Goal: Task Accomplishment & Management: Manage account settings

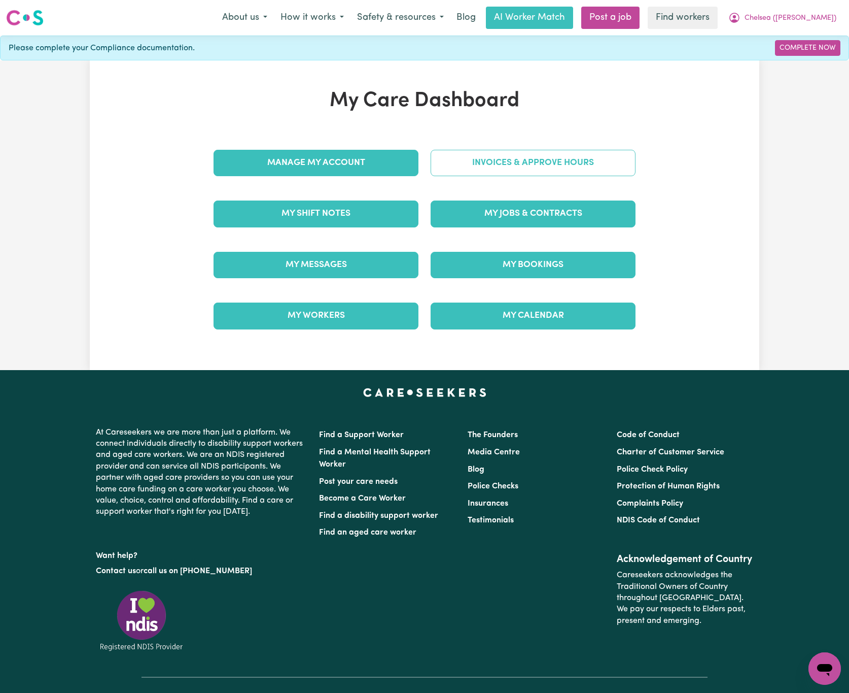
click at [456, 163] on link "Invoices & Approve Hours" at bounding box center [533, 163] width 205 height 26
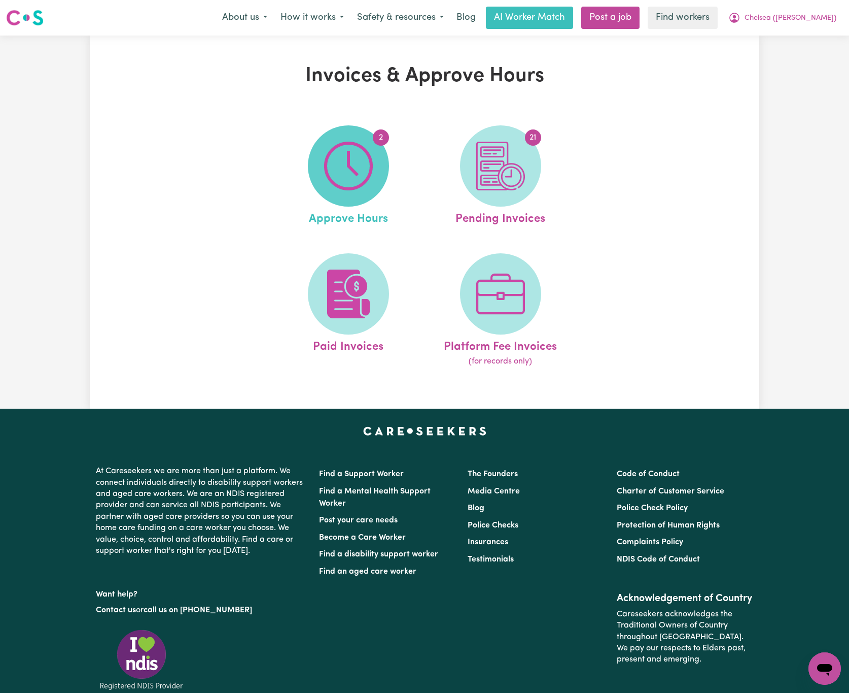
click at [370, 166] on img at bounding box center [348, 166] width 49 height 49
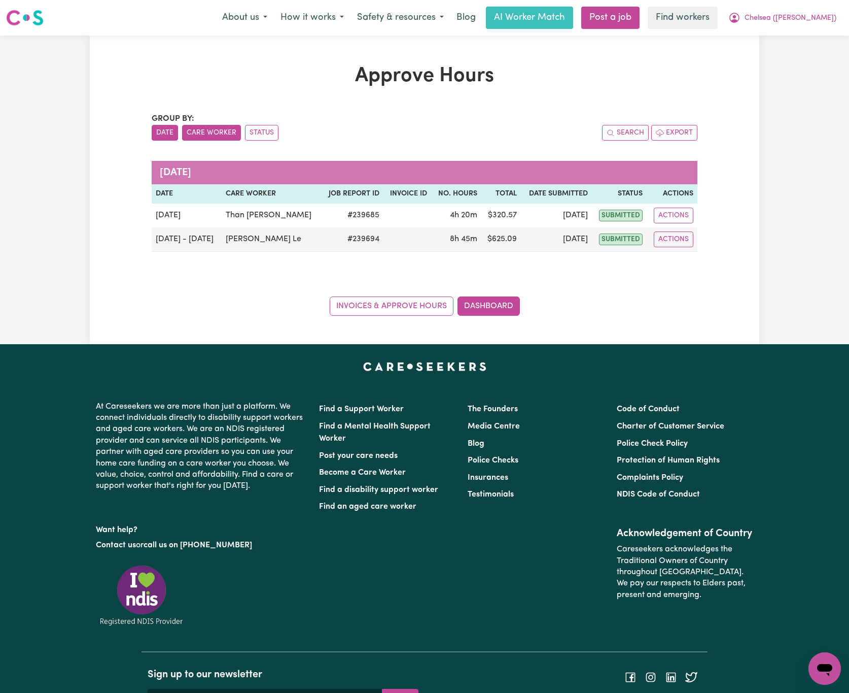
click at [218, 131] on button "Care Worker" at bounding box center [211, 133] width 59 height 16
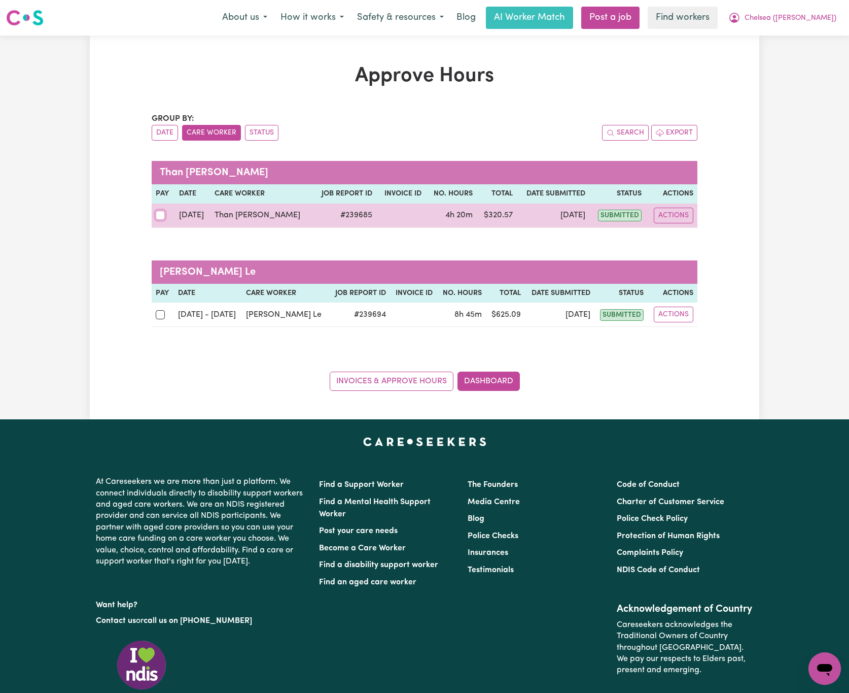
click at [163, 214] on input "checkbox" at bounding box center [160, 215] width 9 height 9
checkbox input "true"
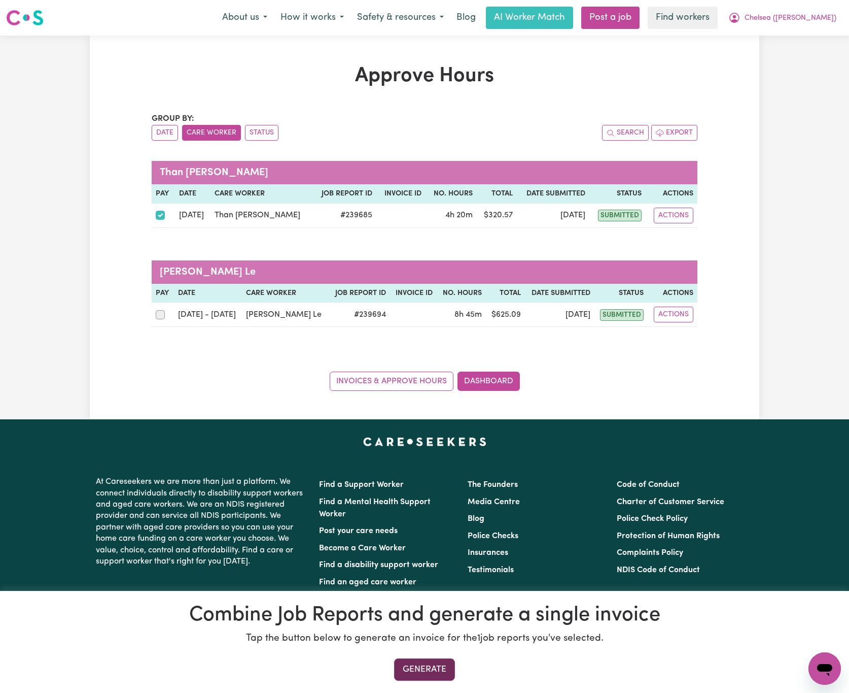
click at [437, 669] on button "Generate" at bounding box center [424, 669] width 61 height 22
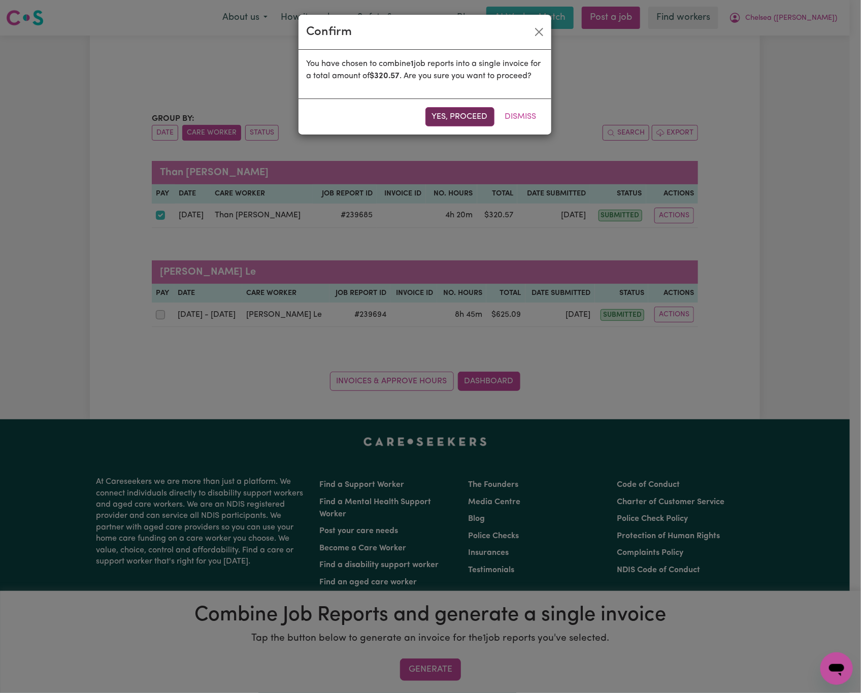
click at [452, 126] on button "Yes, proceed" at bounding box center [459, 116] width 69 height 19
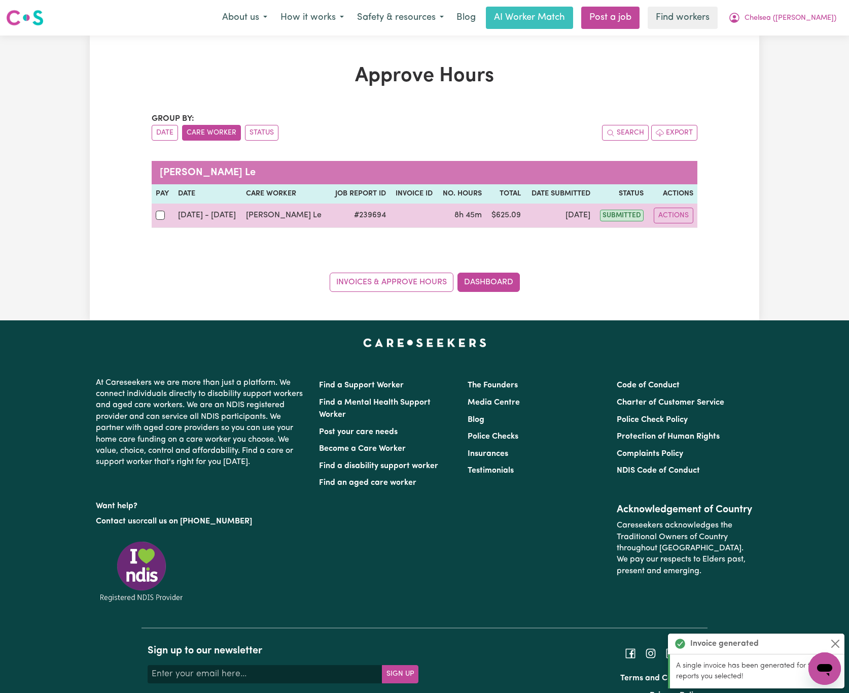
drag, startPoint x: 157, startPoint y: 211, endPoint x: 162, endPoint y: 215, distance: 6.5
click at [158, 212] on div at bounding box center [163, 215] width 14 height 13
click at [158, 212] on input "checkbox" at bounding box center [160, 215] width 9 height 9
checkbox input "true"
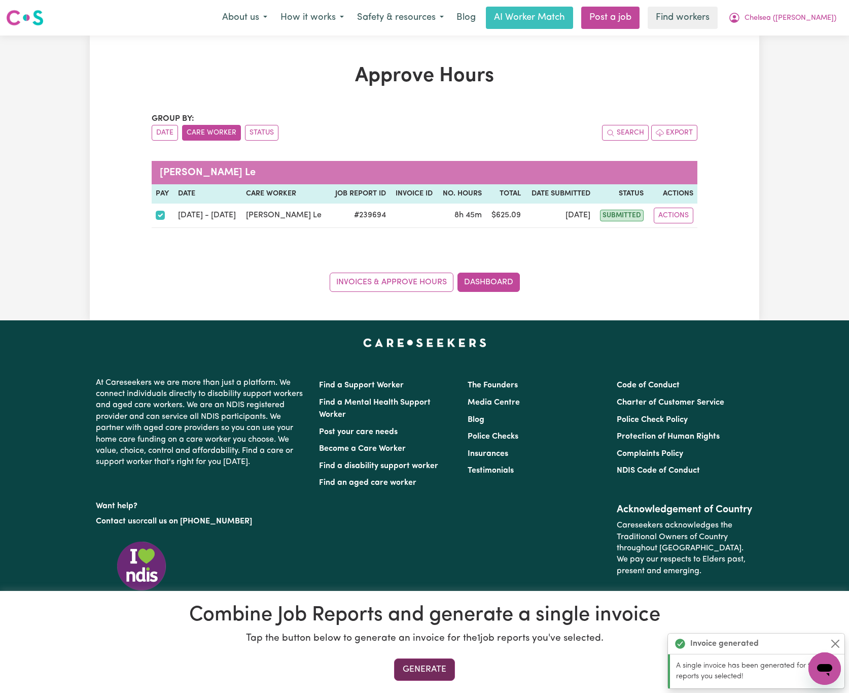
click at [437, 660] on button "Generate" at bounding box center [424, 669] width 61 height 22
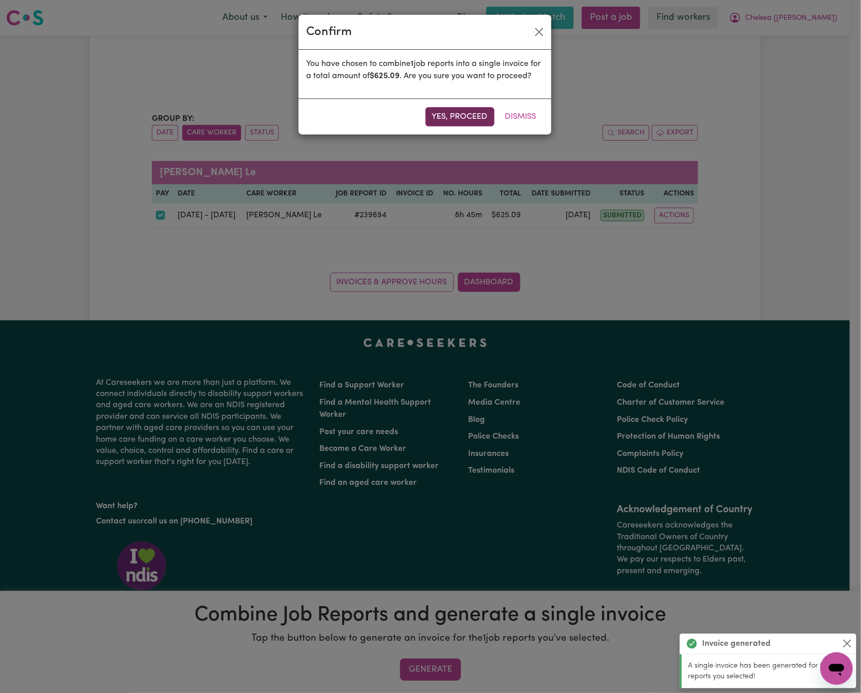
click at [469, 126] on button "Yes, proceed" at bounding box center [459, 116] width 69 height 19
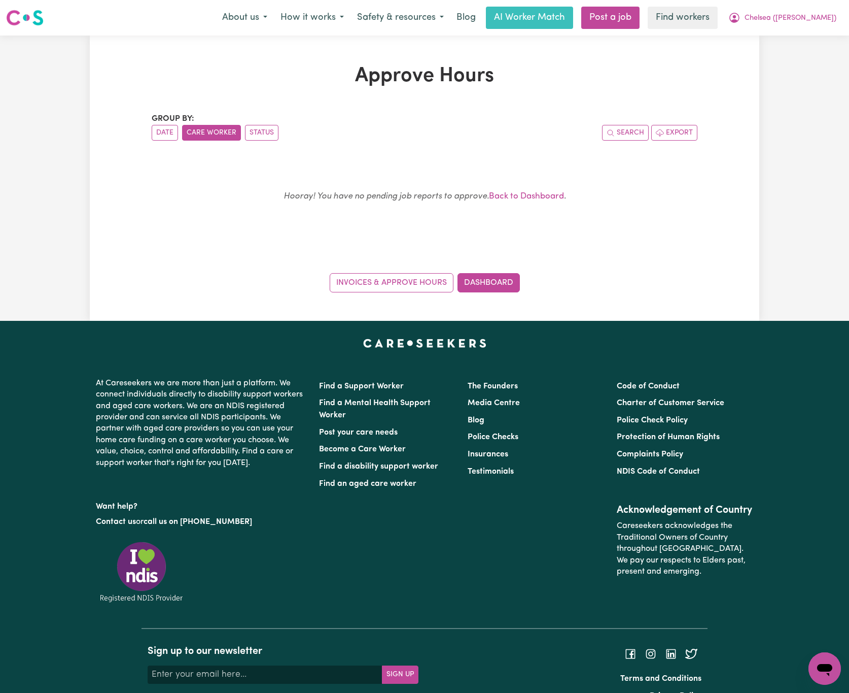
click at [830, 5] on nav "Menu About us How it works Safety & resources Blog AI Worker Match Post a job F…" at bounding box center [424, 18] width 849 height 36
click at [829, 17] on span "Chelsea ([PERSON_NAME])" at bounding box center [791, 18] width 92 height 11
